Goal: Check status: Check status

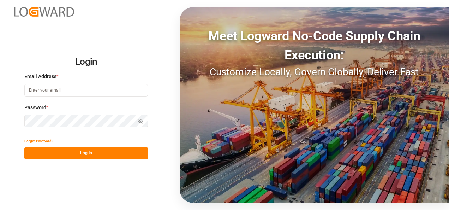
click at [50, 92] on input at bounding box center [85, 90] width 123 height 12
type input "[PERSON_NAME][EMAIL_ADDRESS][PERSON_NAME][DOMAIN_NAME]"
click at [138, 120] on icon "button" at bounding box center [140, 121] width 5 height 5
click at [80, 156] on button "Log In" at bounding box center [85, 153] width 123 height 12
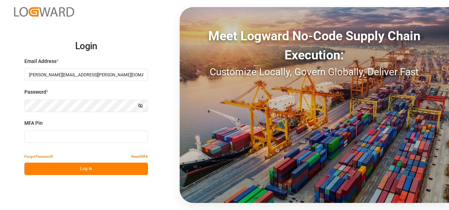
click at [32, 136] on input at bounding box center [85, 136] width 123 height 12
type input "652002"
click at [89, 169] on button "Log In" at bounding box center [85, 168] width 123 height 12
drag, startPoint x: 54, startPoint y: 137, endPoint x: 18, endPoint y: 137, distance: 36.0
click at [18, 137] on div "Login Email Address * sylvia.danello@jamindustries.com Password * Show password…" at bounding box center [224, 105] width 449 height 210
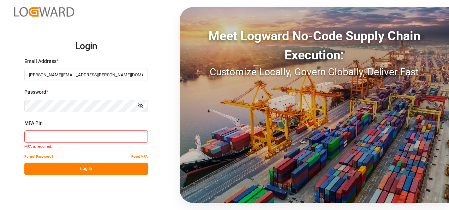
click at [95, 167] on button "Log In" at bounding box center [85, 168] width 123 height 12
click at [40, 138] on input at bounding box center [85, 136] width 123 height 12
type input "652002"
click at [84, 173] on button "Log In" at bounding box center [85, 168] width 123 height 12
drag, startPoint x: 50, startPoint y: 137, endPoint x: 12, endPoint y: 138, distance: 37.8
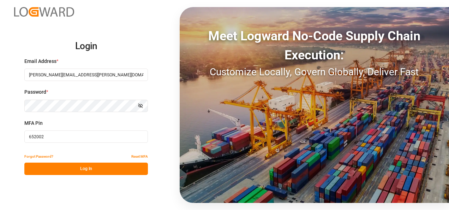
click at [13, 137] on div "Login Email Address * sylvia.danello@jamindustries.com Password * Show password…" at bounding box center [224, 105] width 449 height 210
click at [4, 110] on div "Login Email Address * sylvia.danello@jamindustries.com Password * Show password…" at bounding box center [224, 105] width 449 height 210
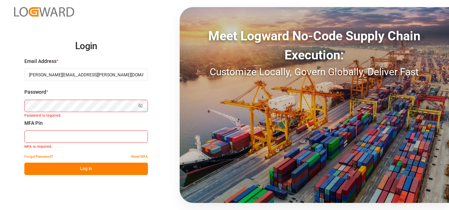
drag, startPoint x: 102, startPoint y: 74, endPoint x: -1, endPoint y: 83, distance: 103.8
click at [0, 83] on html "Login Email Address * sylvia.danello@jamindustries.com Password * Show password…" at bounding box center [224, 105] width 449 height 210
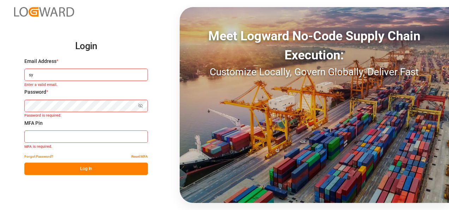
type input "s"
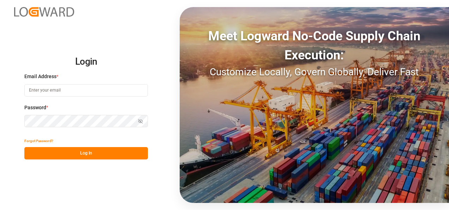
click at [43, 93] on input at bounding box center [85, 90] width 123 height 12
type input "[PERSON_NAME][EMAIL_ADDRESS][PERSON_NAME][DOMAIN_NAME]"
click at [140, 121] on icon "button" at bounding box center [140, 121] width 1 height 1
click at [140, 121] on circle "button" at bounding box center [140, 120] width 1 height 1
click at [80, 154] on button "Log In" at bounding box center [85, 153] width 123 height 12
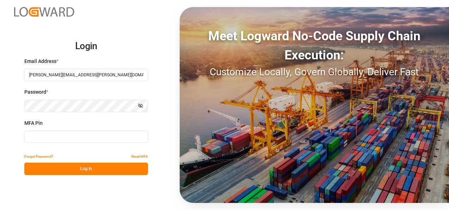
click at [56, 139] on input at bounding box center [85, 136] width 123 height 12
type input "869878"
click at [92, 170] on button "Log In" at bounding box center [85, 168] width 123 height 12
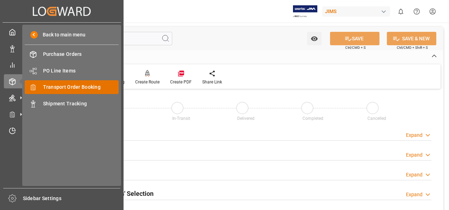
click at [62, 86] on span "Transport Order Booking" at bounding box center [81, 86] width 76 height 7
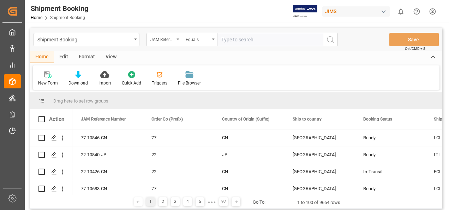
click at [230, 41] on input "text" at bounding box center [270, 39] width 106 height 13
paste input "77-9603-[GEOGRAPHIC_DATA]"
type input "77-9603-[GEOGRAPHIC_DATA]"
drag, startPoint x: 331, startPoint y: 41, endPoint x: 330, endPoint y: 37, distance: 3.6
click at [331, 41] on icon "search button" at bounding box center [330, 39] width 8 height 8
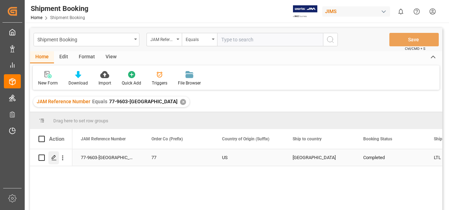
click at [54, 156] on icon "Press SPACE to select this row." at bounding box center [54, 158] width 6 height 6
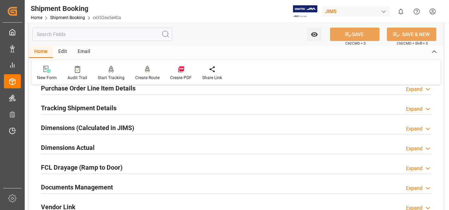
scroll to position [141, 0]
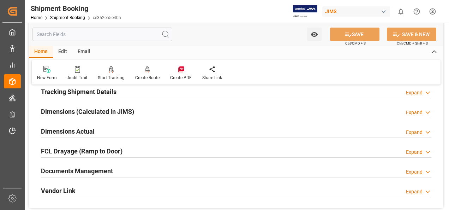
click at [91, 169] on h2 "Documents Management" at bounding box center [77, 171] width 72 height 10
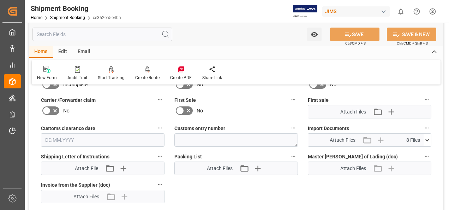
scroll to position [318, 0]
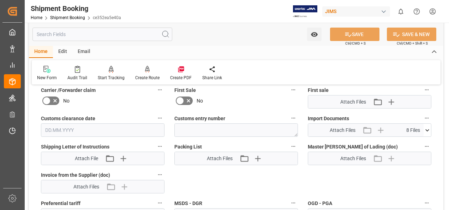
click at [428, 127] on icon at bounding box center [426, 129] width 7 height 7
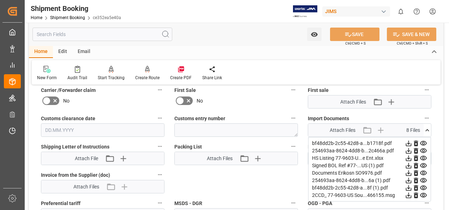
click at [424, 141] on icon at bounding box center [423, 143] width 7 height 5
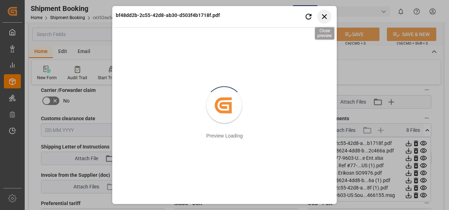
click at [325, 17] on icon "button" at bounding box center [324, 16] width 5 height 5
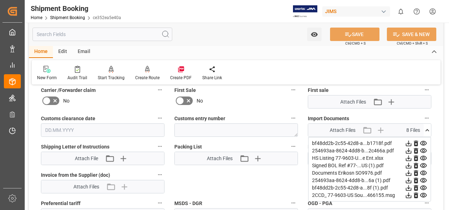
click at [423, 148] on icon at bounding box center [423, 150] width 7 height 5
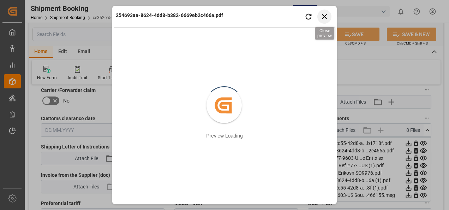
click at [323, 18] on icon "button" at bounding box center [324, 16] width 9 height 9
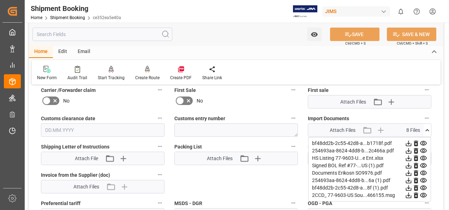
click at [423, 157] on icon at bounding box center [423, 157] width 7 height 7
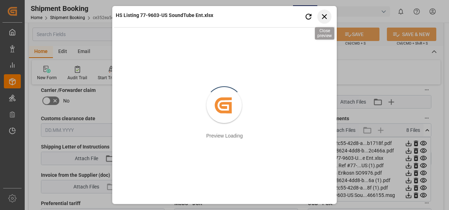
click at [326, 16] on icon "button" at bounding box center [324, 16] width 9 height 9
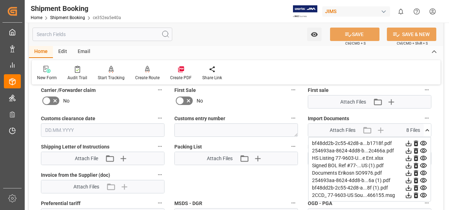
click at [423, 171] on icon at bounding box center [423, 172] width 7 height 7
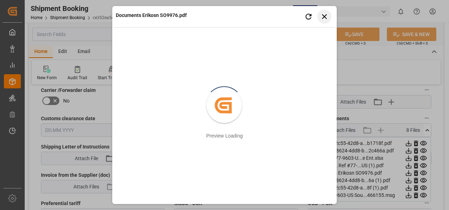
drag, startPoint x: 324, startPoint y: 16, endPoint x: 327, endPoint y: 17, distance: 3.8
click at [325, 16] on icon "button" at bounding box center [324, 16] width 5 height 5
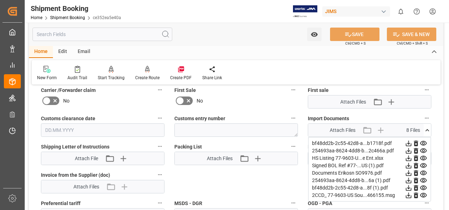
click at [424, 193] on icon at bounding box center [423, 195] width 7 height 5
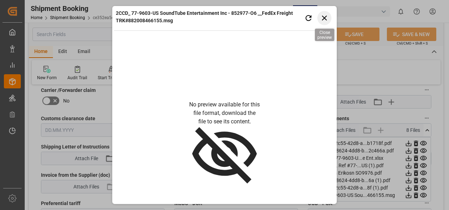
click at [325, 18] on icon "button" at bounding box center [324, 18] width 9 height 9
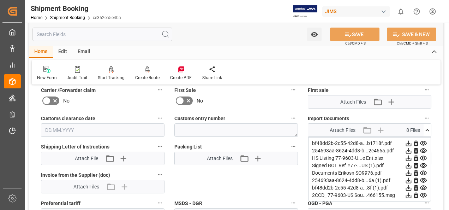
click at [423, 185] on icon at bounding box center [423, 187] width 7 height 7
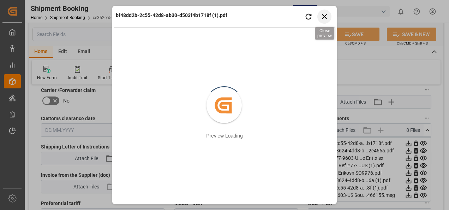
click at [326, 18] on icon "button" at bounding box center [324, 16] width 9 height 9
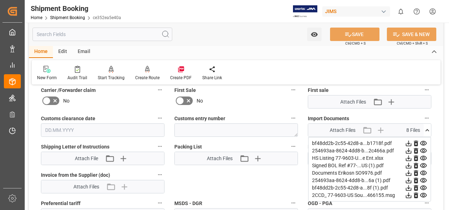
click at [424, 171] on icon at bounding box center [423, 172] width 7 height 7
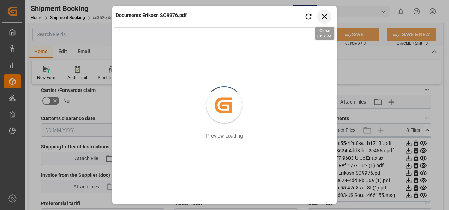
click at [325, 16] on icon "button" at bounding box center [324, 16] width 5 height 5
